Goal: Information Seeking & Learning: Find specific fact

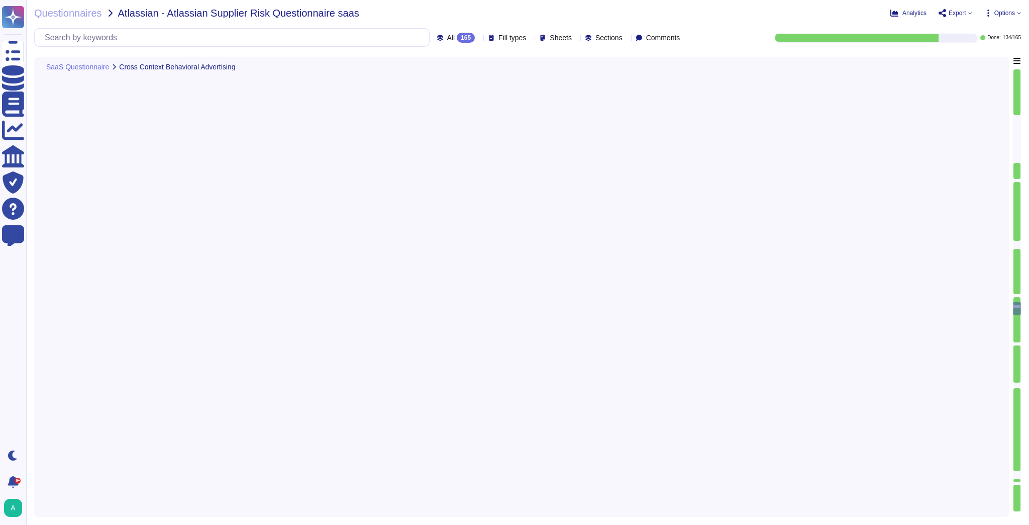
type textarea "The U.S. public sector includes all federal, state, and local government entiti…"
type textarea "User Credentials, Token- or Certificate-based authentication, various SSO (Sing…"
type textarea "Yes if required – see this for more information [URL][DOMAIN_NAME]"
type textarea "Lorem'i dolorsitametco adipisc elitsedd eius-tempo incidi. Utlaboree dol magnaa…"
type textarea "The Vendor Security Review (VSR) Program evaluates a third-party vendor’s compl…"
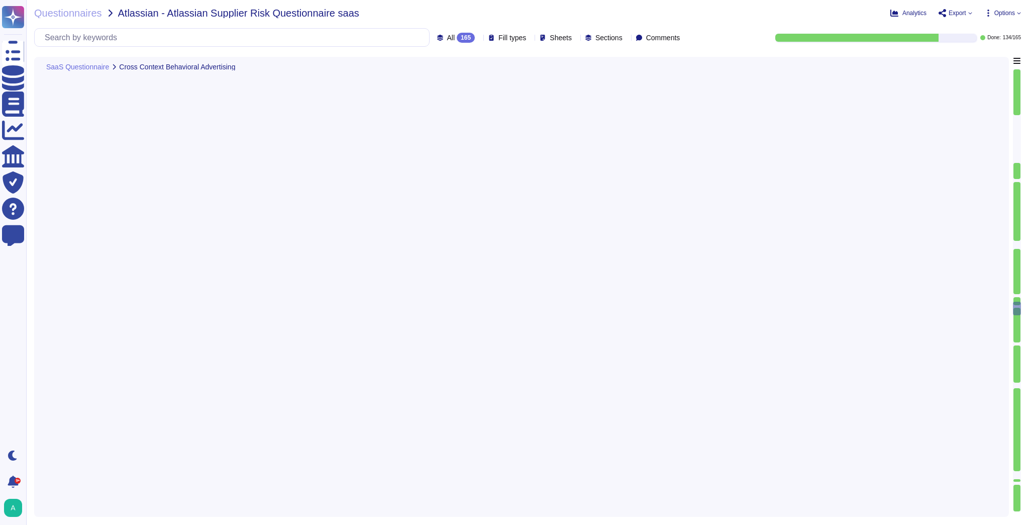
type textarea "Yes"
type textarea "A systematic approach to managing change is followed where changes are reviewed…"
type textarea "Solution consultant to provide"
type textarea "Creative Cloud is considered a Software as a Services (SaaS). The exact locatio…"
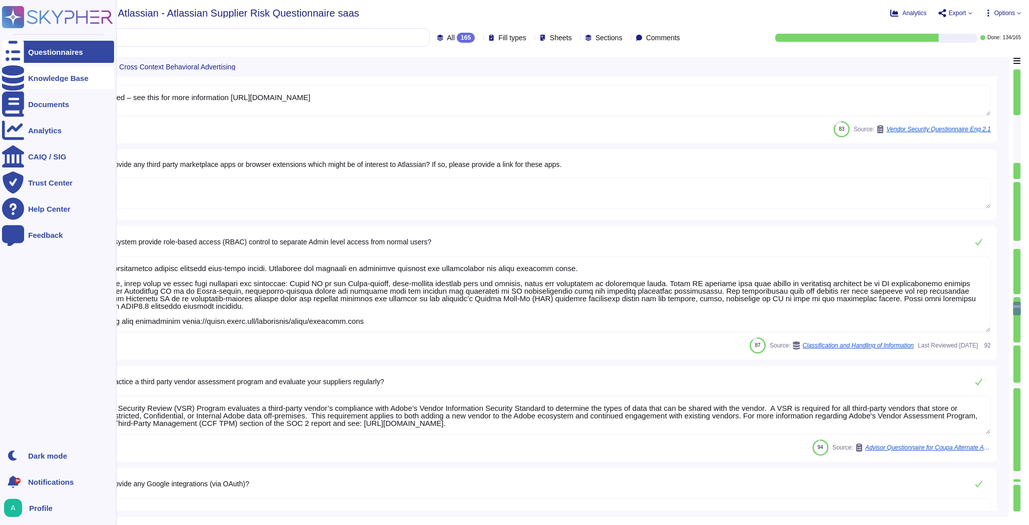
click at [22, 77] on div at bounding box center [13, 78] width 22 height 22
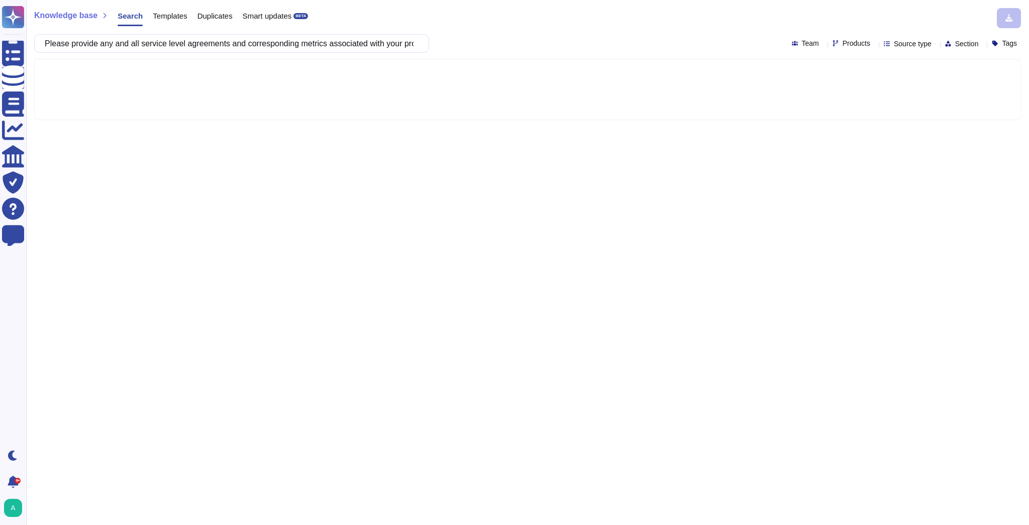
click at [874, 44] on icon at bounding box center [874, 44] width 0 height 0
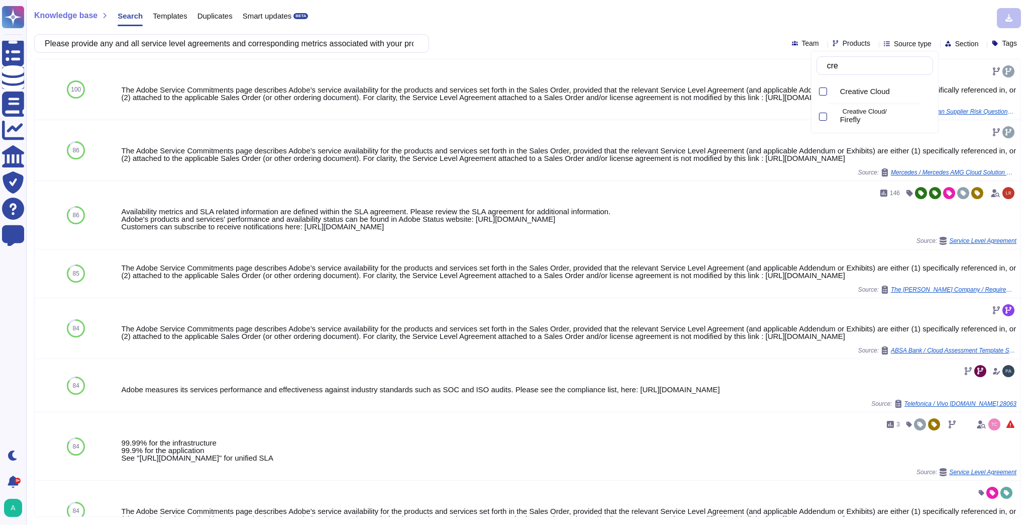
type input "crea"
click at [872, 90] on span "Creative Cloud" at bounding box center [865, 91] width 50 height 9
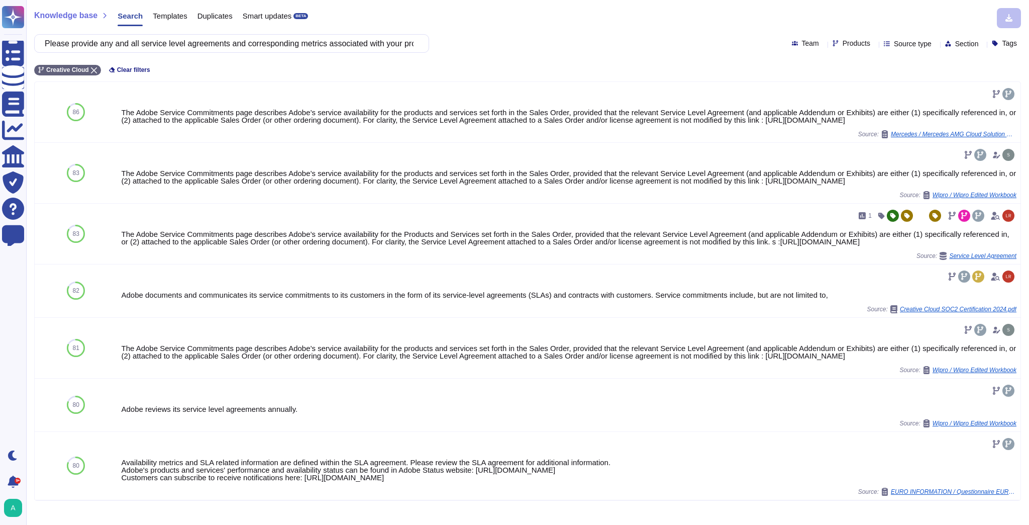
click at [636, 23] on div "Knowledge base Search Templates Duplicates Smart updates BETA" at bounding box center [523, 18] width 979 height 20
drag, startPoint x: 528, startPoint y: 476, endPoint x: 297, endPoint y: 478, distance: 231.1
click at [297, 478] on div "Availability metrics and SLA related information are defined within the SLA agr…" at bounding box center [547, 469] width 858 height 23
copy div "[URL][DOMAIN_NAME]"
click at [1000, 465] on icon at bounding box center [1000, 465] width 0 height 0
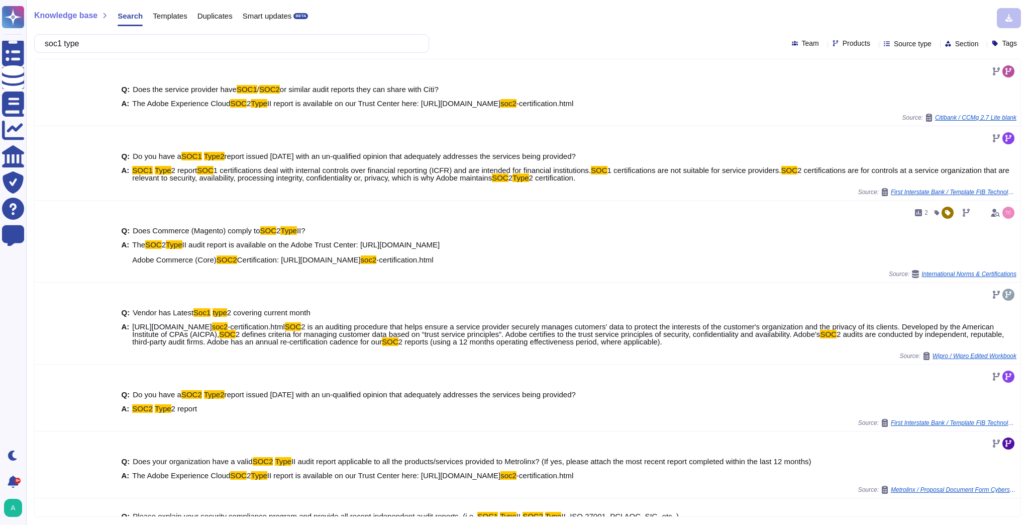
drag, startPoint x: 134, startPoint y: 44, endPoint x: -118, endPoint y: 38, distance: 251.8
click at [0, 38] on html "Questionnaires Knowledge Base Documents Analytics CAIQ / SIG Trust Center Help …" at bounding box center [514, 262] width 1029 height 525
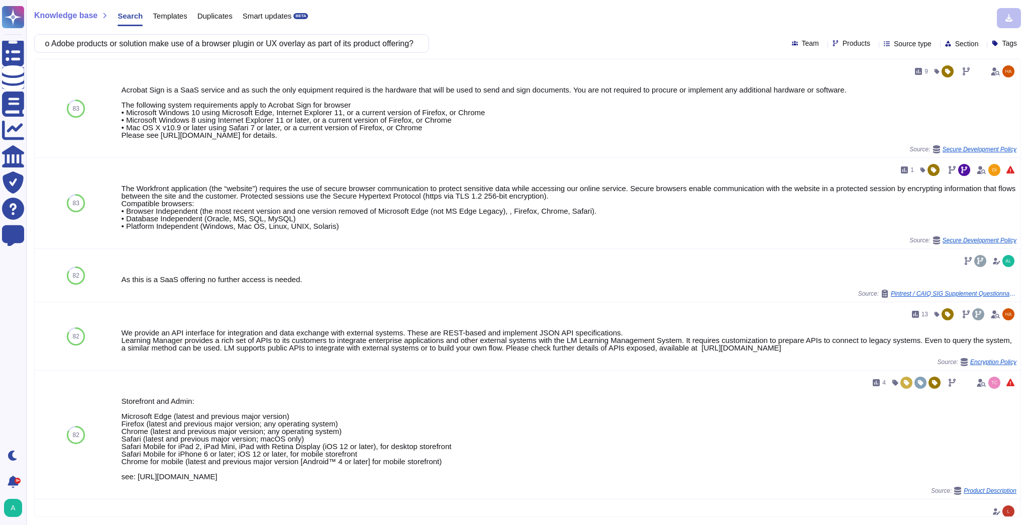
type input "Do Adobe products or solution make use of a browser plugin or UX overlay as par…"
click at [874, 44] on icon at bounding box center [874, 44] width 0 height 0
type input "crea"
click at [876, 90] on span "Creative Cloud" at bounding box center [865, 91] width 50 height 9
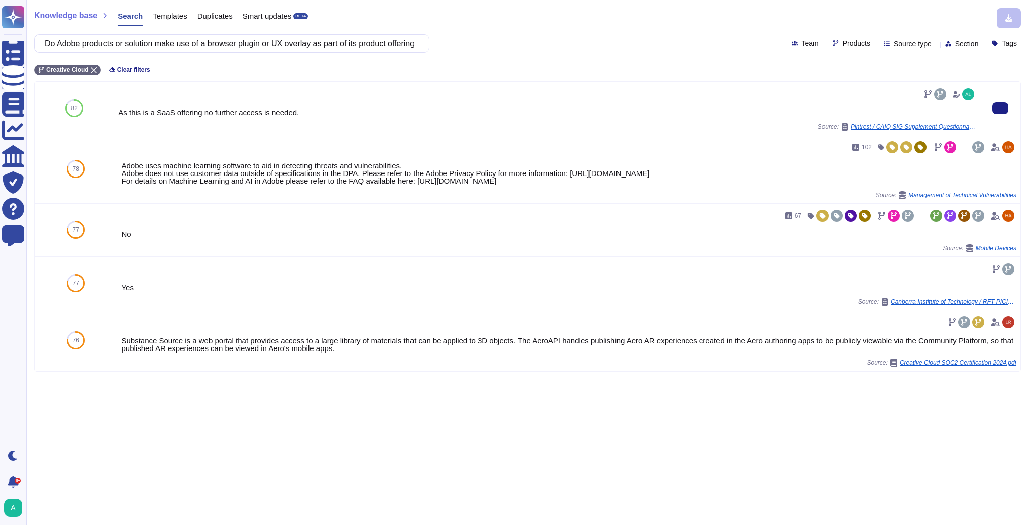
click at [377, 123] on div "Source: Pintrest / CAIQ SIG Supplement Questionnaire 20250123 2015 (1)" at bounding box center [547, 127] width 858 height 8
click at [92, 71] on icon at bounding box center [94, 70] width 6 height 6
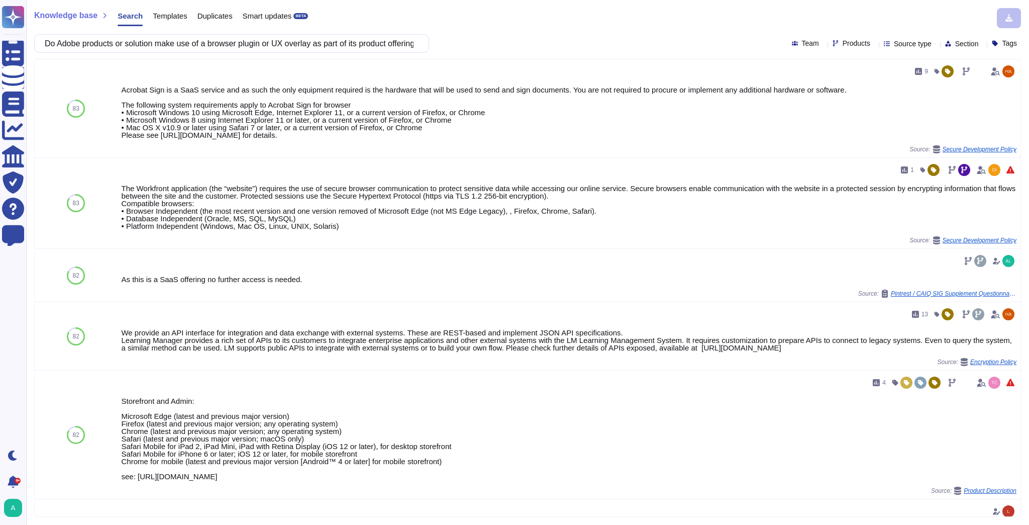
click at [874, 44] on icon at bounding box center [874, 44] width 0 height 0
type input "mag"
click at [882, 96] on span "Commerce Pro (Magento)" at bounding box center [883, 94] width 87 height 9
